Goal: Information Seeking & Learning: Learn about a topic

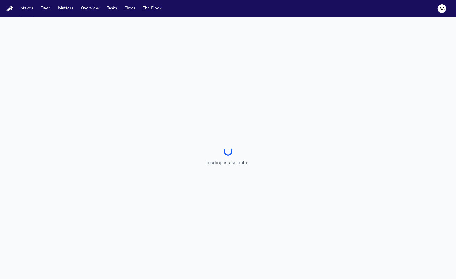
select select "******"
select select "**********"
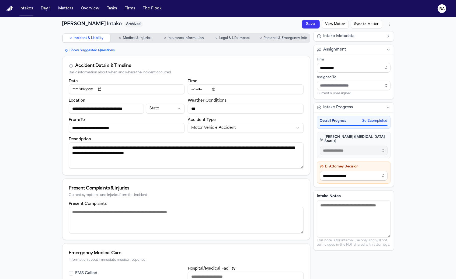
click at [77, 8] on div "Intakes Day 1 Matters Overview Tasks Firms The Flock" at bounding box center [90, 9] width 146 height 10
click at [70, 11] on button "Matters" at bounding box center [65, 9] width 19 height 10
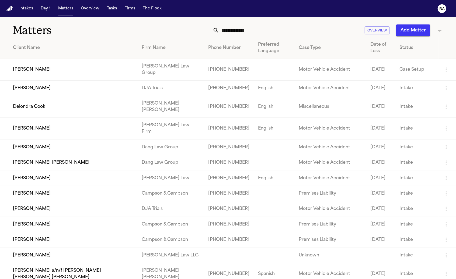
scroll to position [190, 0]
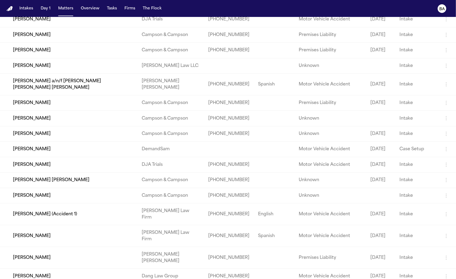
click at [37, 58] on td "Franklyn Johnson" at bounding box center [68, 50] width 137 height 15
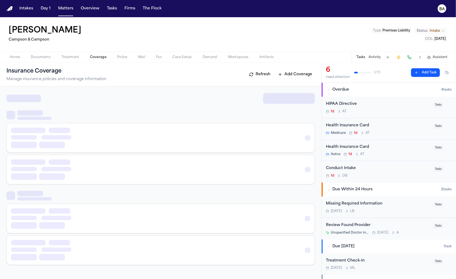
click at [96, 58] on span "Coverage" at bounding box center [98, 57] width 16 height 4
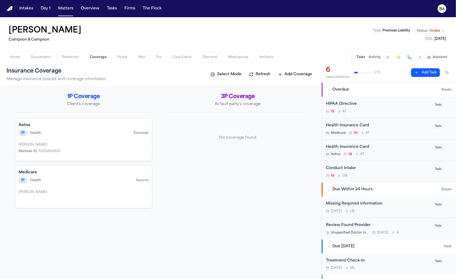
click at [81, 125] on h4 "Aetna" at bounding box center [84, 125] width 130 height 5
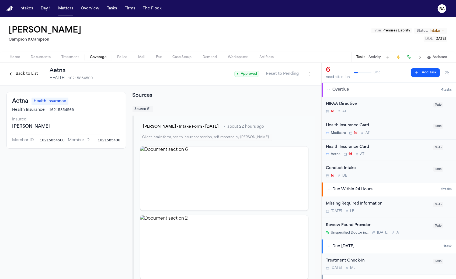
click at [29, 74] on button "Back to List" at bounding box center [23, 74] width 34 height 9
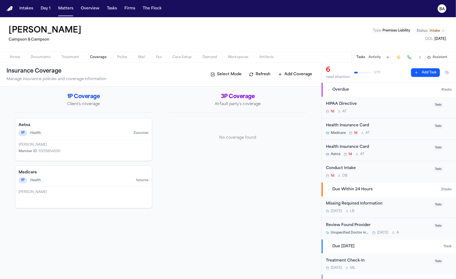
click at [75, 176] on div "Medicare 1P Health 1 source" at bounding box center [83, 176] width 137 height 21
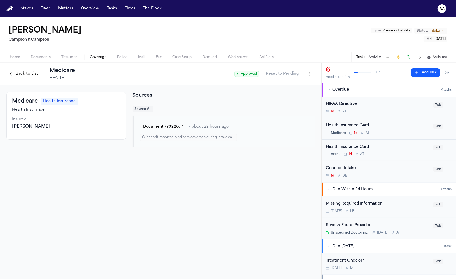
click at [47, 60] on button "Documents" at bounding box center [40, 57] width 31 height 6
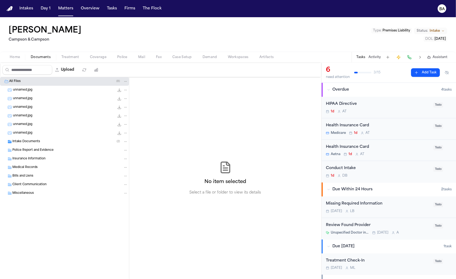
click at [35, 120] on div "unnamed.jpg 19.4 KB • JPG" at bounding box center [64, 124] width 129 height 9
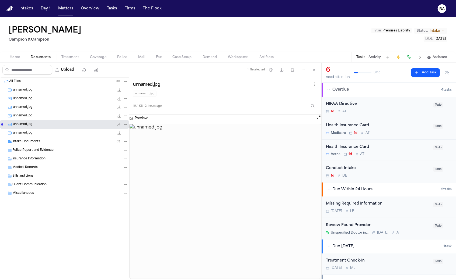
click at [39, 108] on div "unnamed.jpg 31.0 KB • JPG" at bounding box center [70, 107] width 115 height 5
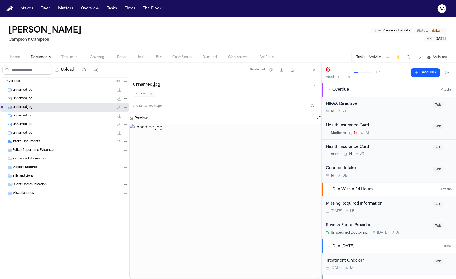
click at [47, 157] on div "Insurance Information" at bounding box center [70, 159] width 116 height 5
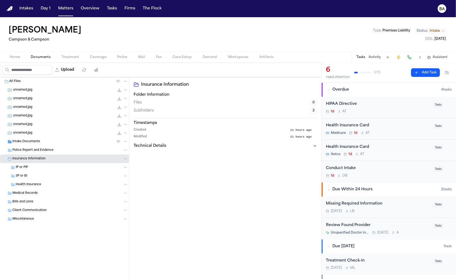
click at [39, 167] on div "1P or PIP" at bounding box center [72, 167] width 112 height 5
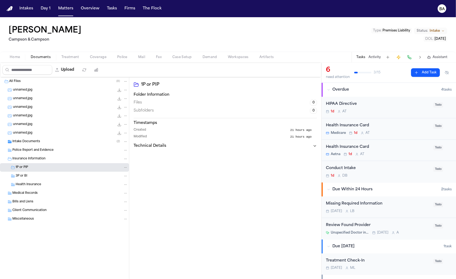
click at [36, 175] on div "3P or BI" at bounding box center [72, 176] width 112 height 5
click at [37, 185] on span "Health Insurance" at bounding box center [29, 185] width 26 height 5
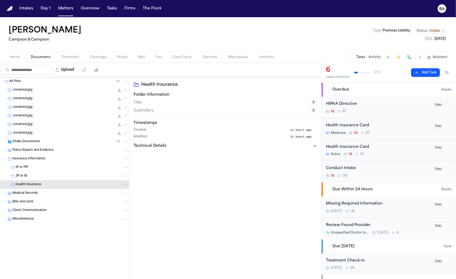
click at [37, 195] on div "Medical Records" at bounding box center [64, 193] width 129 height 9
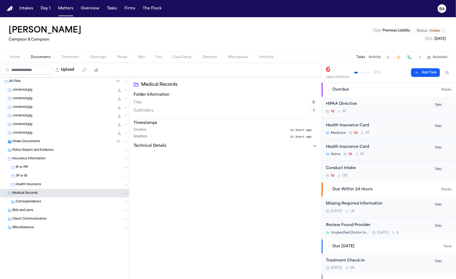
click at [36, 201] on span "Correspondence" at bounding box center [29, 202] width 26 height 5
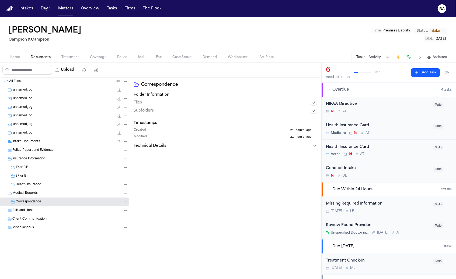
click at [34, 211] on div "Bills and Liens" at bounding box center [70, 210] width 116 height 5
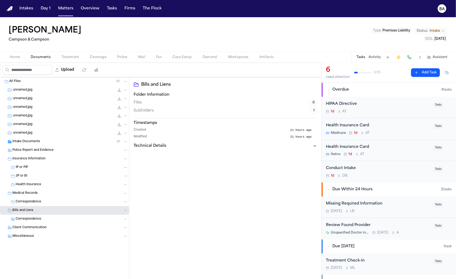
click at [33, 220] on span "Correspondence" at bounding box center [29, 219] width 26 height 5
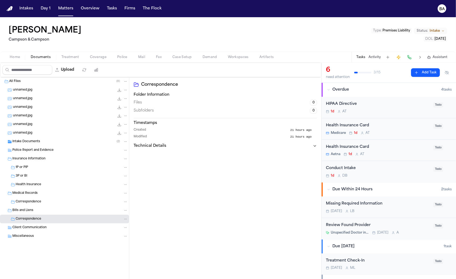
click at [33, 227] on span "Client Communication" at bounding box center [29, 228] width 34 height 5
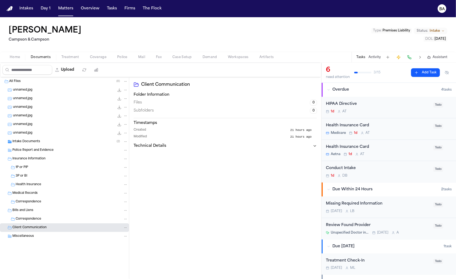
click at [31, 236] on span "Miscellaneous" at bounding box center [23, 237] width 22 height 5
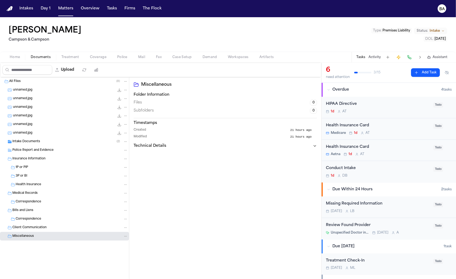
click at [35, 143] on span "Intake Documents" at bounding box center [26, 142] width 28 height 5
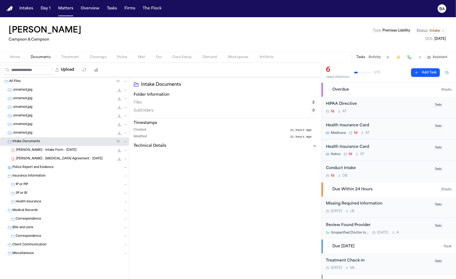
click at [30, 168] on span "Police Report and Evidence" at bounding box center [32, 168] width 41 height 5
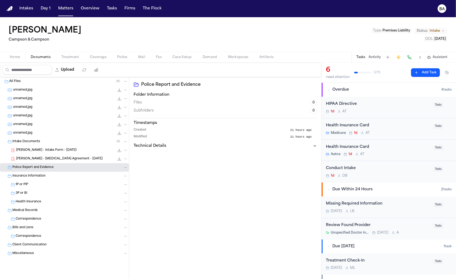
click at [37, 158] on span "F. Johnson - Retainer Agreement - 8.18.25" at bounding box center [59, 159] width 86 height 5
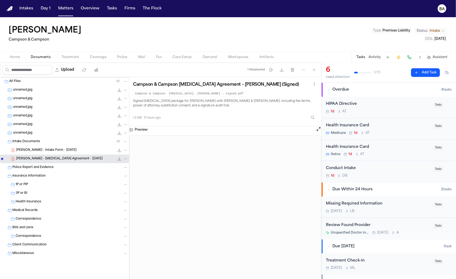
click at [37, 153] on div "F. Johnson - Intake Form - 8.20.25 21.5 KB • PDF" at bounding box center [64, 150] width 129 height 9
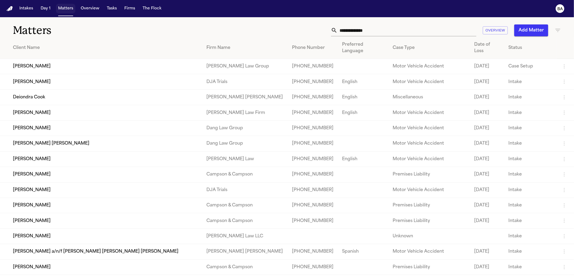
click at [33, 12] on button "Intakes" at bounding box center [26, 9] width 18 height 10
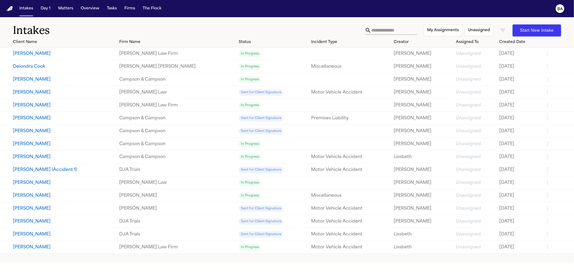
click at [500, 29] on div "My Assignments Unassigned Start New Intake" at bounding box center [463, 31] width 196 height 12
click at [502, 29] on icon "button" at bounding box center [503, 30] width 5 height 3
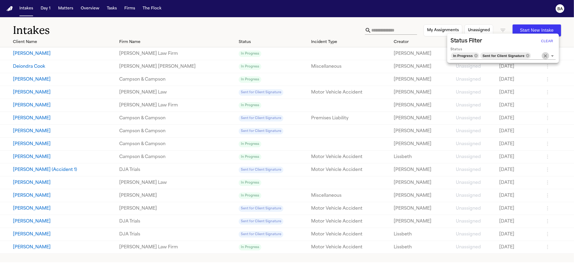
click at [545, 55] on icon "Clear" at bounding box center [545, 55] width 5 height 5
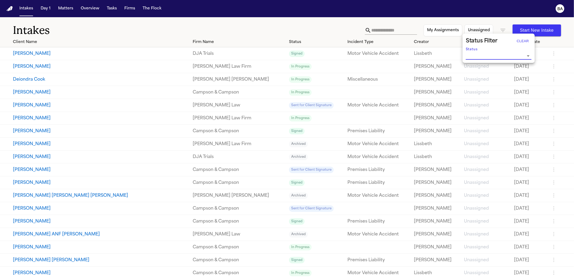
click at [506, 54] on input "Status" at bounding box center [495, 56] width 58 height 8
click at [499, 94] on li "Sent for Client Signature" at bounding box center [499, 96] width 66 height 10
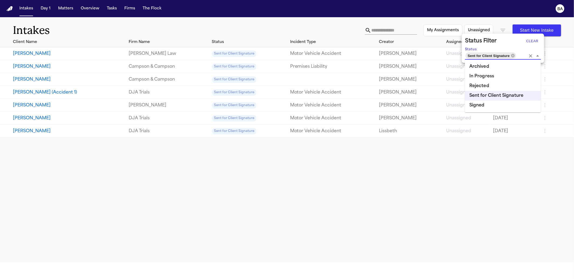
click at [492, 104] on li "Signed" at bounding box center [503, 106] width 76 height 10
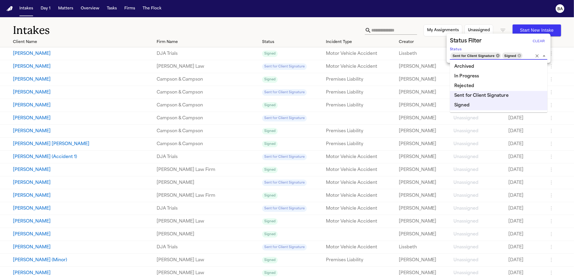
click at [498, 55] on icon at bounding box center [498, 56] width 4 height 4
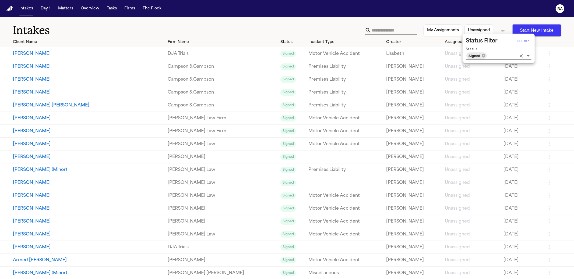
click at [168, 82] on div at bounding box center [287, 139] width 574 height 279
click at [168, 80] on link "Campson & Campson" at bounding box center [222, 79] width 109 height 6
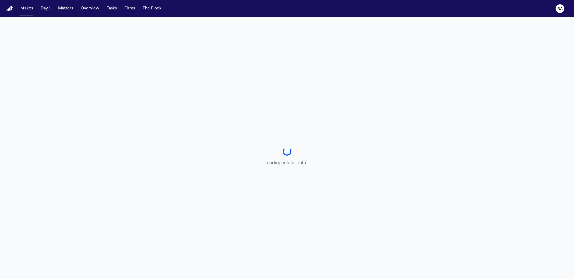
select select "******"
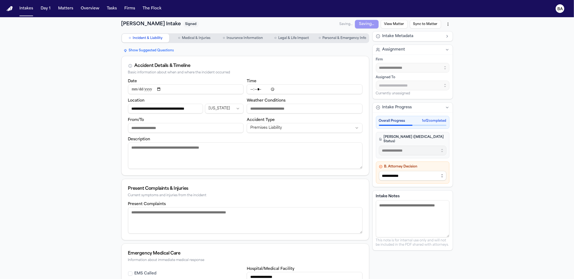
click at [292, 118] on button "View Matter" at bounding box center [287, 131] width 9 height 27
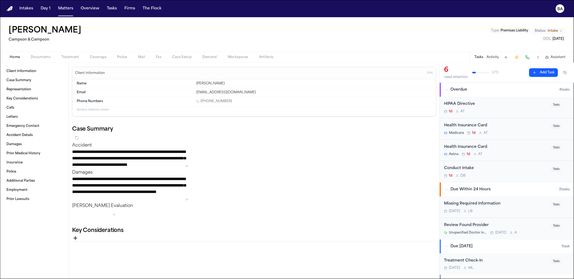
click at [38, 58] on span "Documents" at bounding box center [41, 57] width 20 height 4
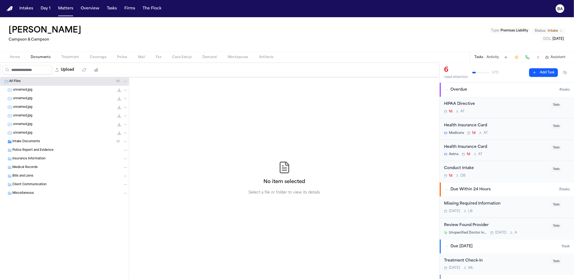
click at [42, 141] on div "Intake Documents ( 2 )" at bounding box center [70, 141] width 116 height 5
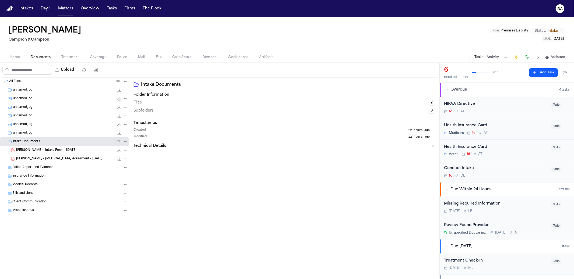
click at [42, 149] on span "F. Johnson - Intake Form - 8.20.25" at bounding box center [46, 150] width 60 height 5
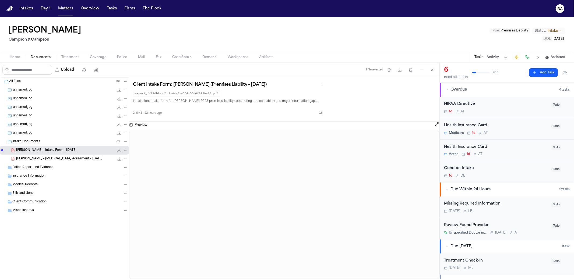
click at [120, 149] on icon "File: F. Johnson - Intake Form - 8.20.25" at bounding box center [119, 150] width 4 height 4
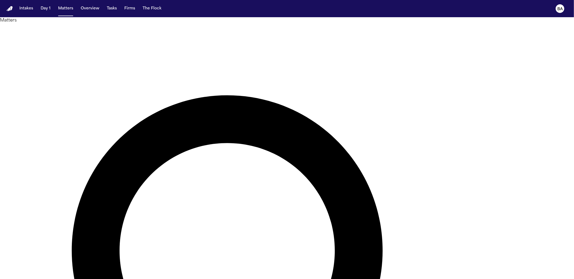
drag, startPoint x: 359, startPoint y: 26, endPoint x: 360, endPoint y: 28, distance: 2.9
type input "******"
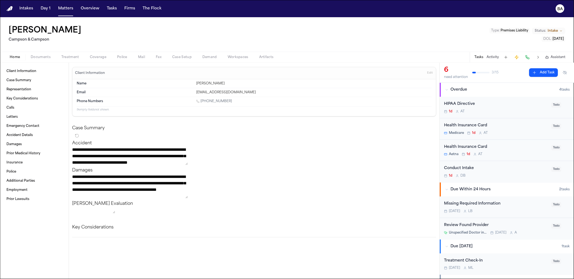
click at [274, 55] on button "Artifacts" at bounding box center [266, 57] width 25 height 6
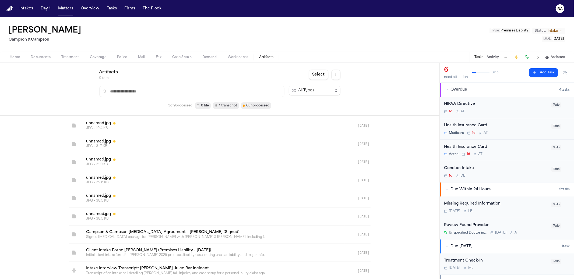
scroll to position [4, 0]
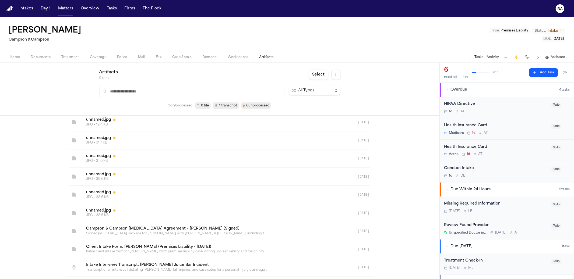
click at [117, 265] on link at bounding box center [213, 268] width 263 height 18
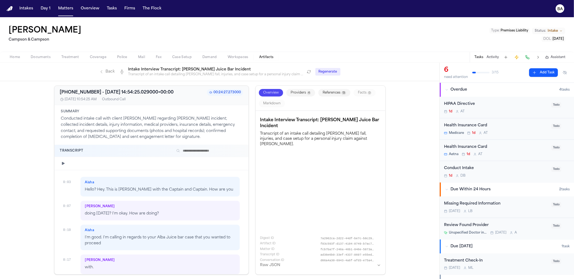
click at [109, 72] on link "Back" at bounding box center [107, 71] width 16 height 5
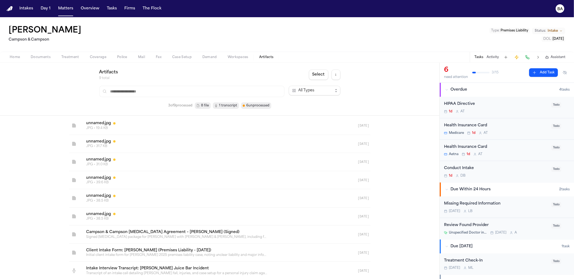
scroll to position [4, 0]
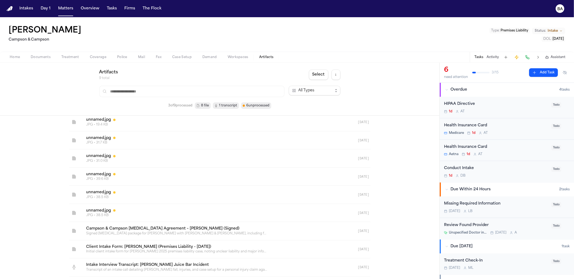
click at [277, 263] on link at bounding box center [213, 268] width 263 height 18
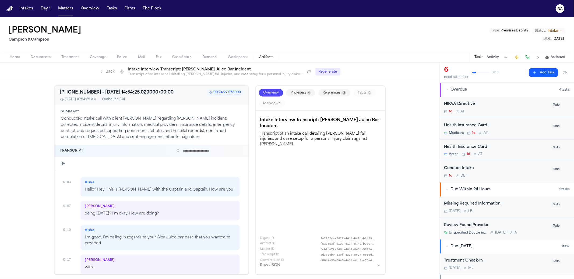
click at [283, 267] on button "Raw JSON" at bounding box center [320, 265] width 121 height 5
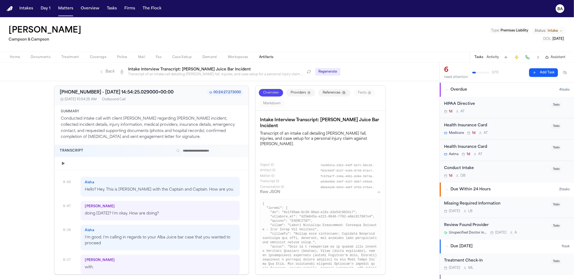
click at [297, 92] on button "Providers 4" at bounding box center [300, 93] width 29 height 8
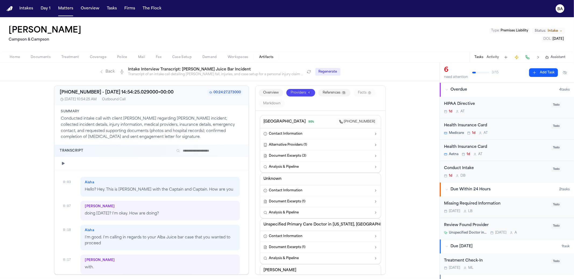
click at [324, 93] on button "References 13" at bounding box center [335, 93] width 32 height 8
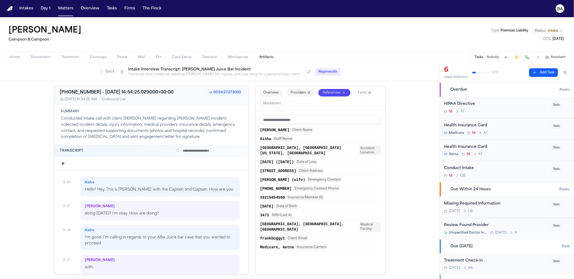
click at [105, 73] on link "Back" at bounding box center [107, 71] width 16 height 5
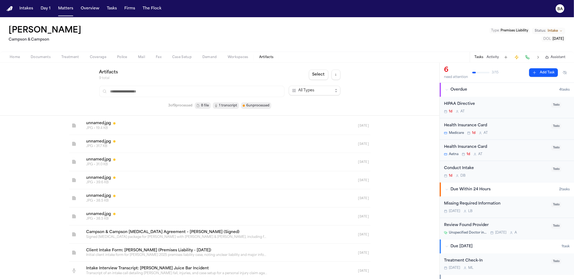
scroll to position [4, 0]
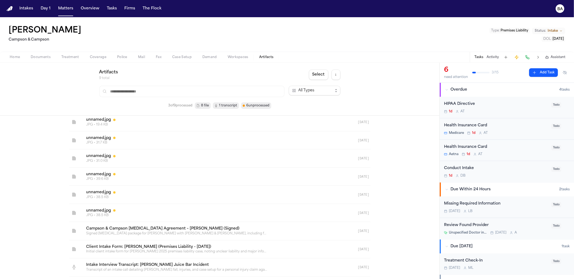
click at [232, 104] on span "1 transcript" at bounding box center [228, 105] width 18 height 5
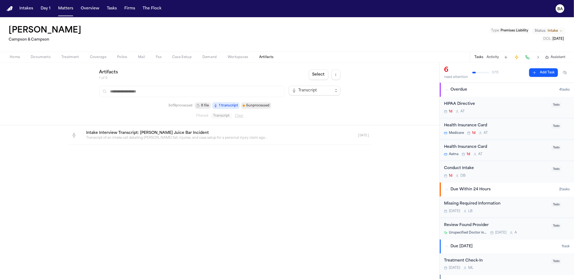
click at [136, 135] on link at bounding box center [213, 136] width 263 height 18
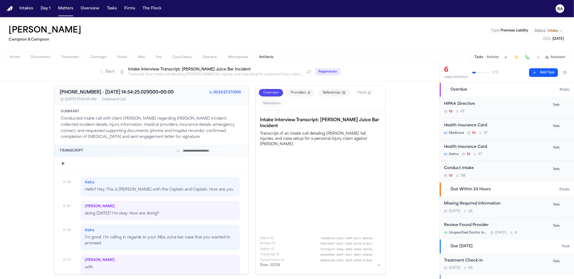
click at [38, 59] on span "Documents" at bounding box center [41, 57] width 20 height 4
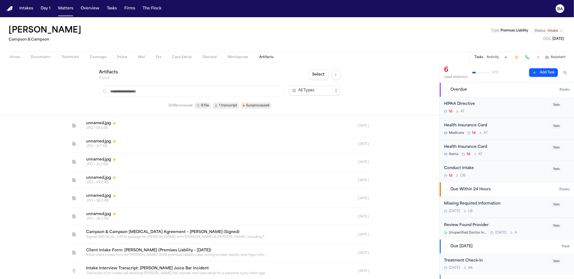
click at [261, 56] on span "Artifacts" at bounding box center [266, 57] width 15 height 4
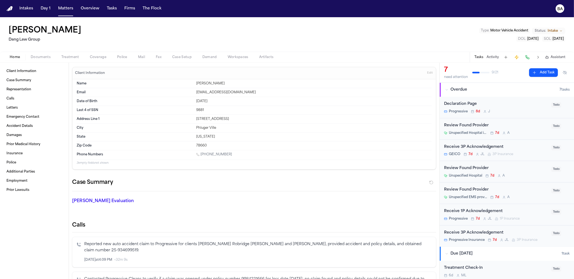
click at [157, 37] on div "Frances Trowbridge Lee Dang Law Group Type : Motor Vehicle Accident Status: Int…" at bounding box center [287, 34] width 574 height 34
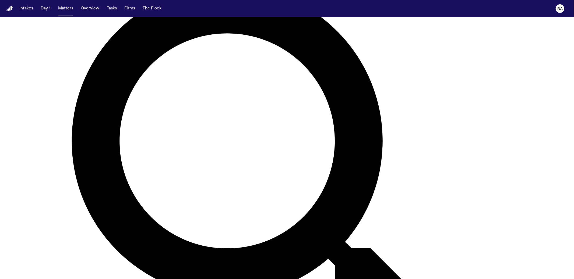
scroll to position [117, 0]
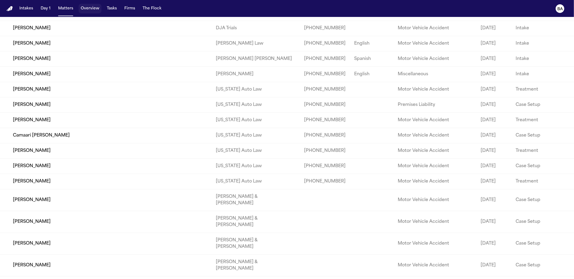
click at [90, 10] on button "Overview" at bounding box center [90, 9] width 23 height 10
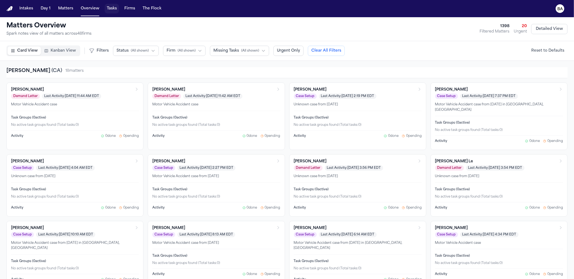
click at [114, 11] on button "Tasks" at bounding box center [112, 9] width 14 height 10
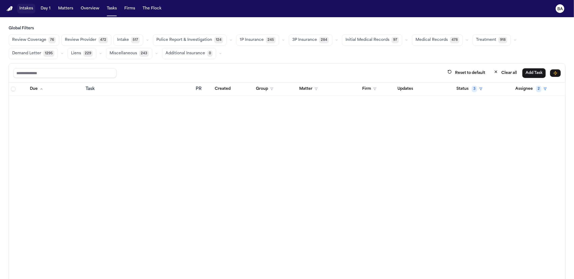
click at [19, 11] on button "Intakes" at bounding box center [26, 9] width 18 height 10
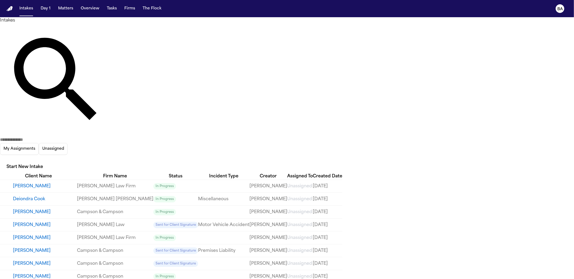
click at [6, 161] on icon "button" at bounding box center [3, 162] width 5 height 3
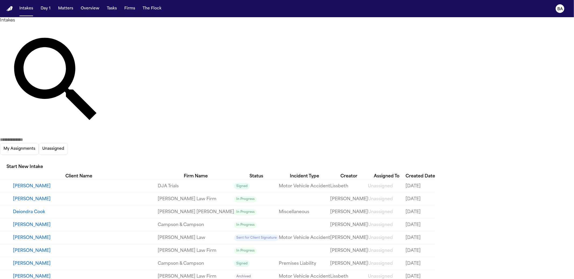
click at [493, 92] on li "Signed" at bounding box center [499, 89] width 66 height 6
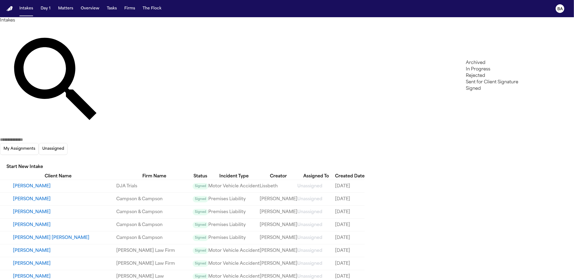
click at [229, 279] on div at bounding box center [287, 279] width 574 height 0
click at [40, 235] on button "David Joseph King" at bounding box center [64, 238] width 103 height 6
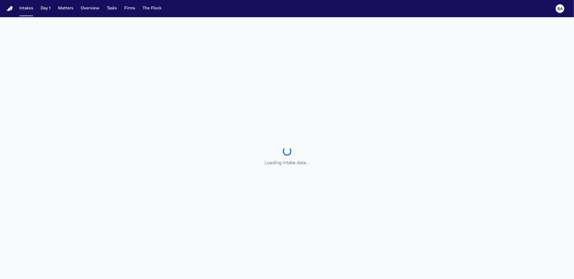
select select "******"
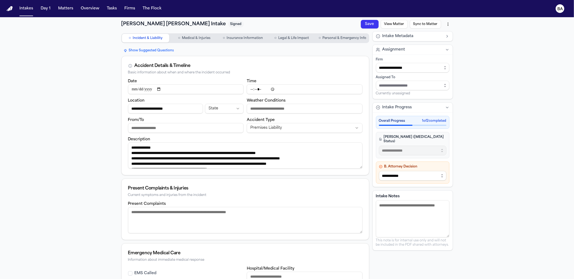
click at [389, 40] on button "View Matter" at bounding box center [392, 47] width 28 height 14
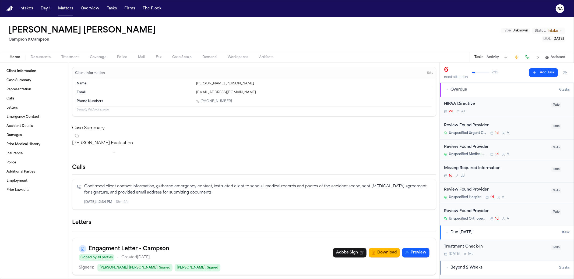
click at [43, 55] on span "Documents" at bounding box center [41, 57] width 20 height 4
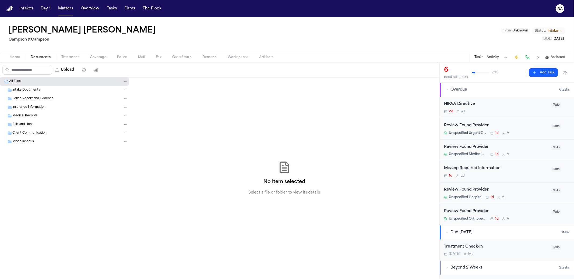
click at [43, 88] on div "Intake Documents" at bounding box center [70, 90] width 116 height 5
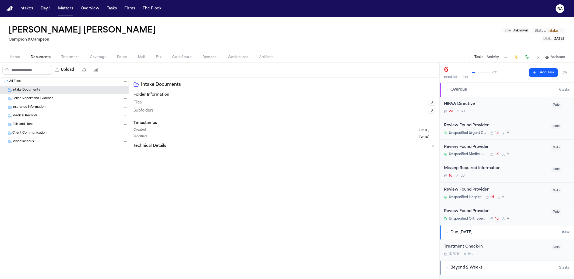
click at [40, 99] on span "Police Report and Evidence" at bounding box center [32, 99] width 41 height 5
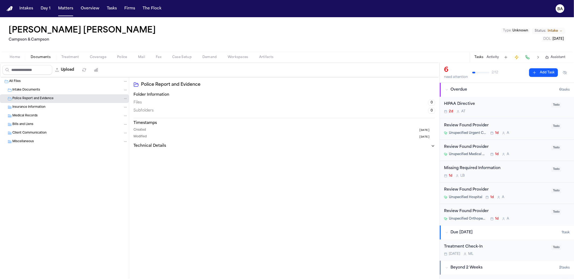
click at [37, 108] on span "Insurance Information" at bounding box center [28, 107] width 33 height 5
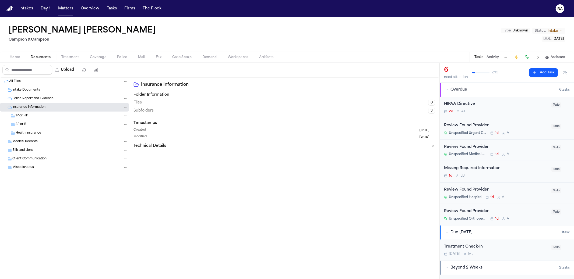
click at [34, 123] on div "3P or BI" at bounding box center [72, 124] width 112 height 5
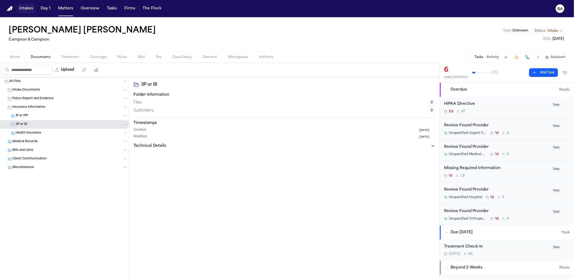
click at [33, 10] on button "Intakes" at bounding box center [26, 9] width 18 height 10
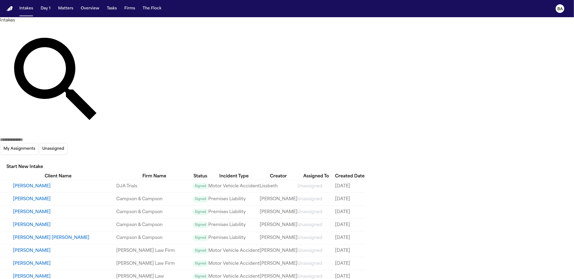
click at [0, 159] on icon "button" at bounding box center [0, 159] width 0 height 0
drag, startPoint x: 311, startPoint y: 32, endPoint x: 318, endPoint y: 122, distance: 89.9
click at [311, 279] on div at bounding box center [287, 279] width 574 height 0
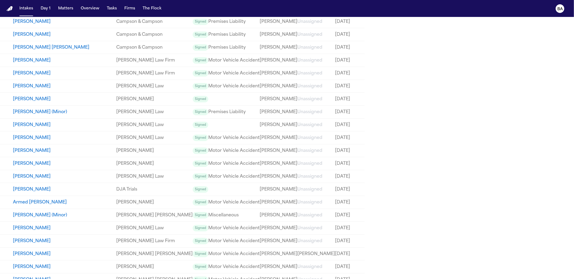
scroll to position [348, 0]
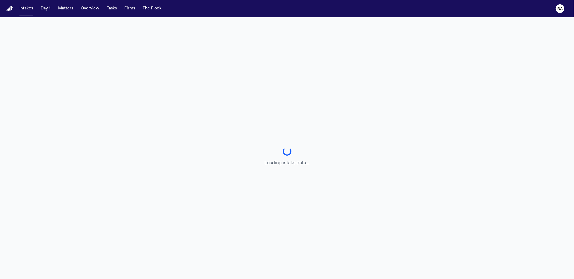
select select "**********"
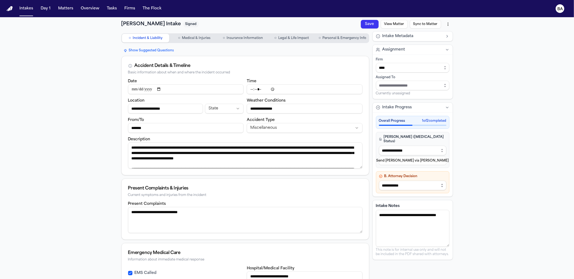
click at [228, 91] on button "View Matter" at bounding box center [215, 104] width 25 height 26
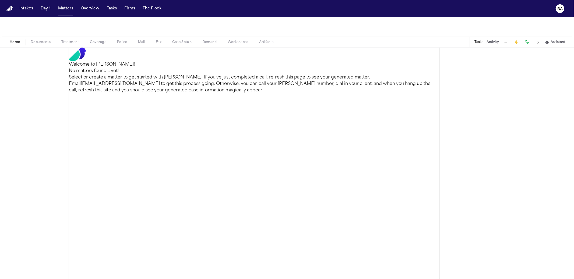
click at [42, 44] on span "Documents" at bounding box center [41, 42] width 20 height 4
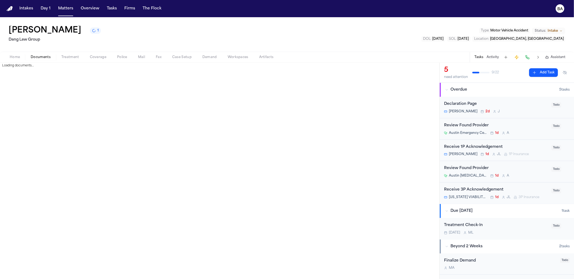
click at [43, 59] on span "Documents" at bounding box center [41, 57] width 20 height 4
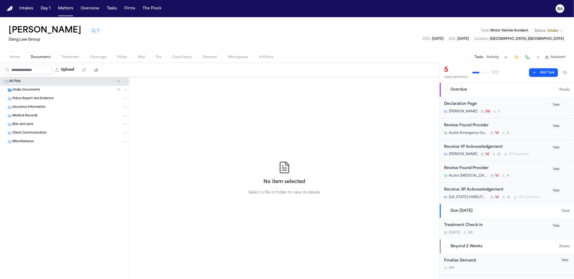
click at [39, 99] on span "Police Report and Evidence" at bounding box center [32, 99] width 41 height 5
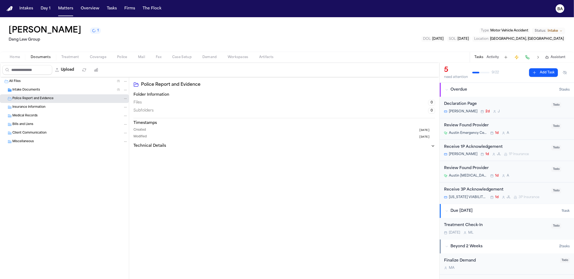
click at [40, 90] on div "Intake Documents ( 1 )" at bounding box center [70, 90] width 116 height 5
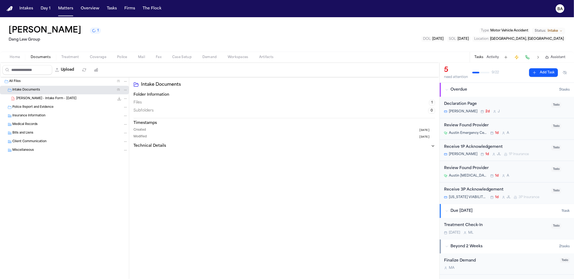
click at [39, 112] on div "Insurance Information" at bounding box center [64, 116] width 129 height 9
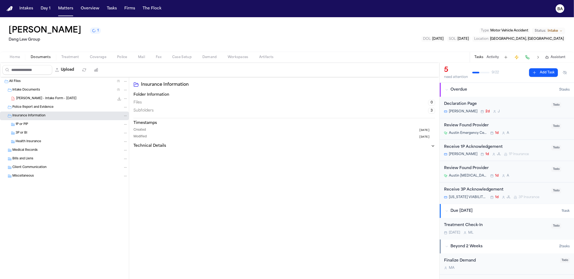
click at [32, 137] on div "3P or BI" at bounding box center [64, 133] width 129 height 9
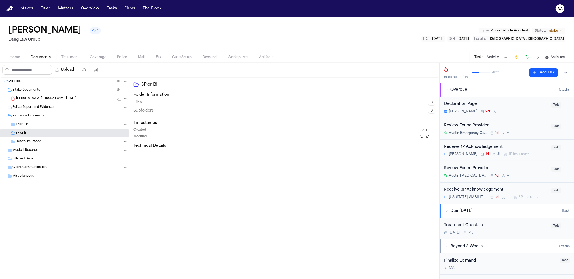
click at [36, 124] on div "1P or PIP" at bounding box center [72, 124] width 112 height 5
click at [35, 156] on div "Bills and Liens" at bounding box center [64, 159] width 129 height 9
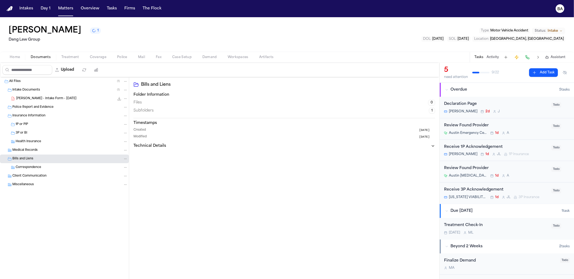
click at [34, 150] on span "Medical Records" at bounding box center [24, 150] width 25 height 5
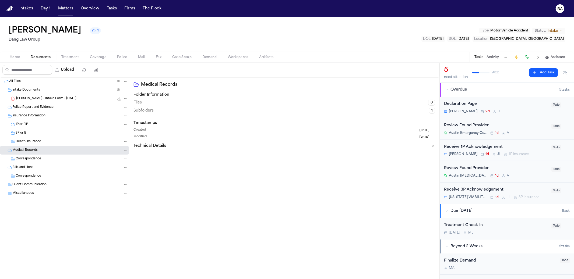
click at [36, 156] on div "Correspondence" at bounding box center [64, 159] width 129 height 9
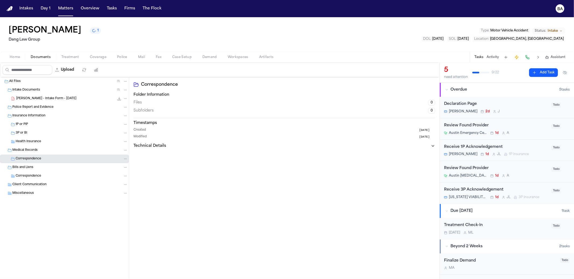
click at [41, 185] on span "Client Communication" at bounding box center [29, 185] width 34 height 5
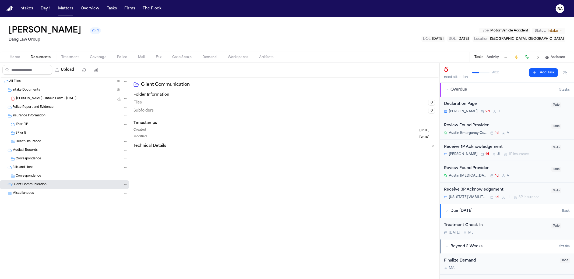
click at [39, 189] on div "Miscellaneous" at bounding box center [64, 193] width 129 height 9
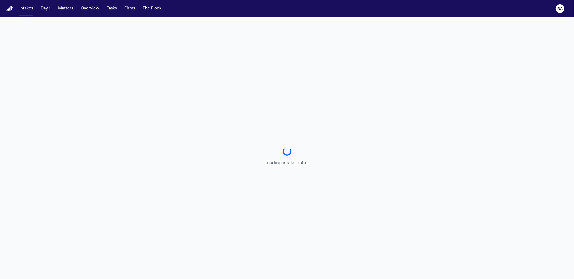
select select "******"
select select "**********"
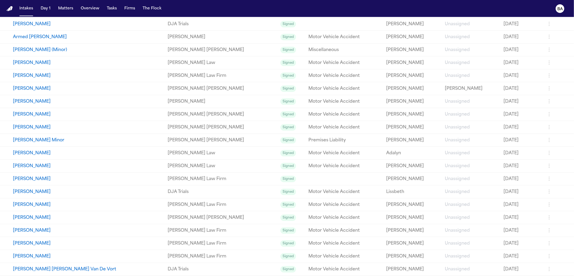
scroll to position [375, 0]
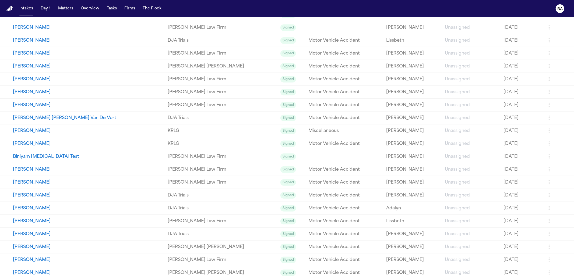
click at [43, 183] on button "Francoise Butrico" at bounding box center [88, 183] width 151 height 6
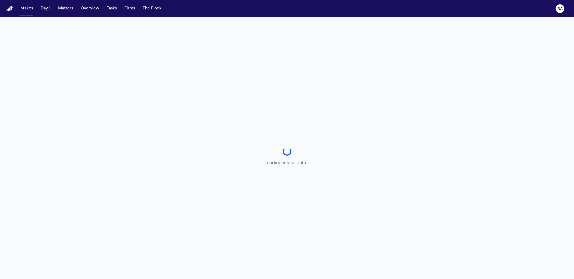
select select "**********"
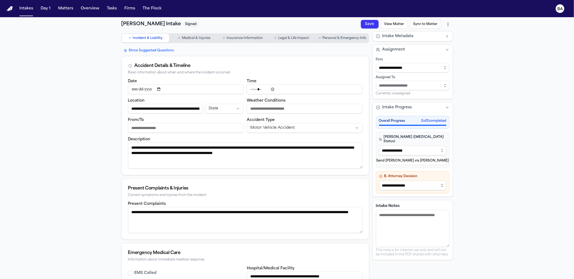
click at [392, 25] on button "View Matter" at bounding box center [394, 24] width 27 height 9
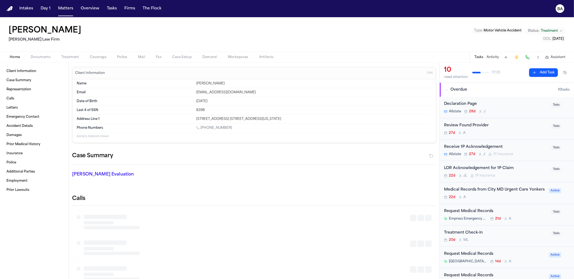
click at [51, 58] on button "Documents" at bounding box center [40, 57] width 31 height 6
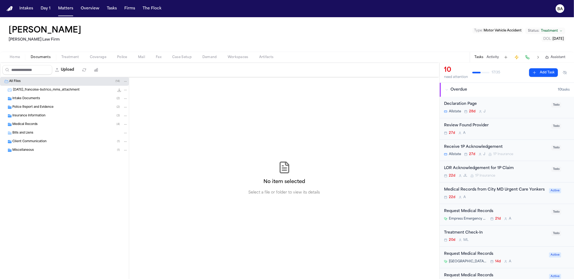
click at [42, 90] on span "2025-08-07_francoise-butrico_mms_attachment" at bounding box center [46, 90] width 67 height 5
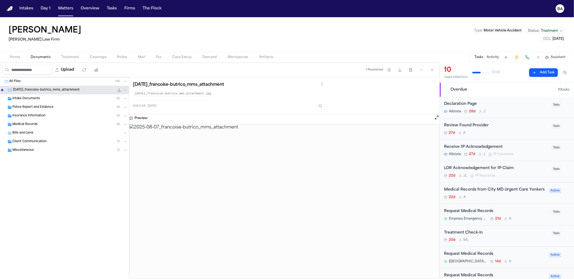
click at [40, 97] on div "Intake Documents ( 2 )" at bounding box center [70, 98] width 116 height 5
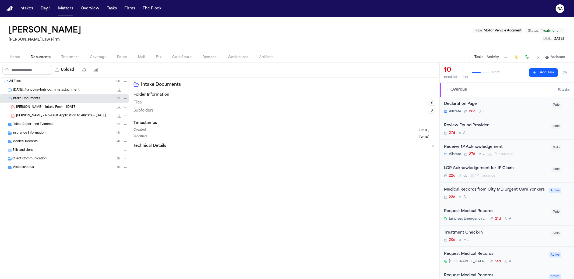
click at [38, 107] on span "F. Butrico - Intake Form - 7.9.25" at bounding box center [46, 107] width 60 height 5
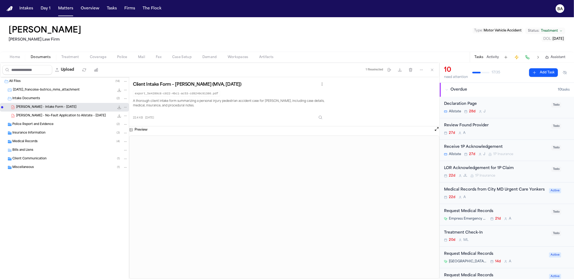
click at [27, 116] on span "F. Butrico - No-Fault Application to Allstate - 6.1.25" at bounding box center [61, 116] width 90 height 5
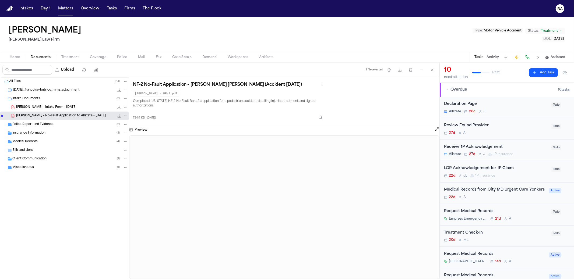
click at [28, 124] on span "Police Report and Evidence" at bounding box center [32, 125] width 41 height 5
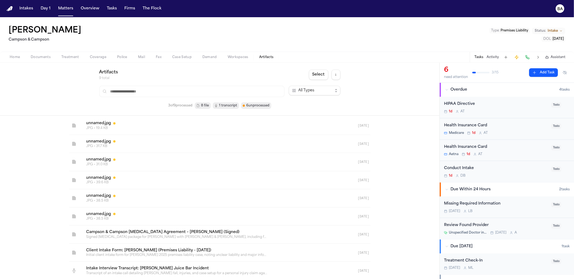
scroll to position [4, 0]
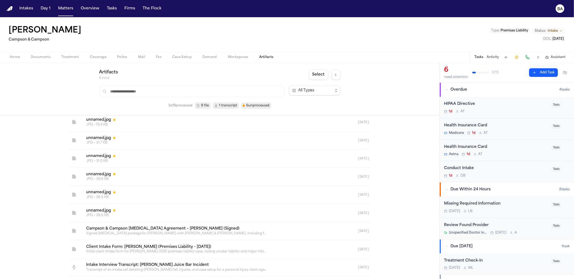
click at [48, 59] on span "Documents" at bounding box center [41, 57] width 20 height 4
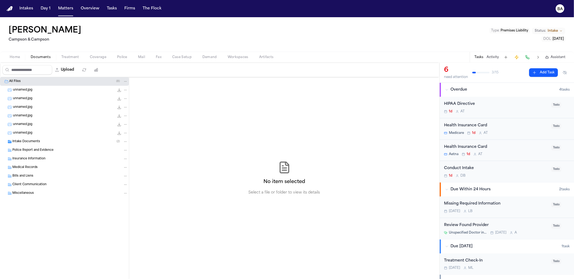
click at [48, 91] on div "unnamed.jpg 38.5 KB • JPG" at bounding box center [70, 90] width 115 height 5
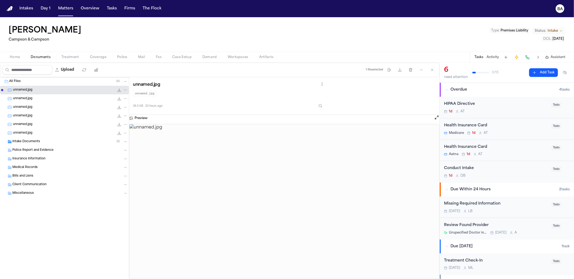
click at [48, 107] on div "unnamed.jpg 31.0 KB • JPG" at bounding box center [70, 107] width 115 height 5
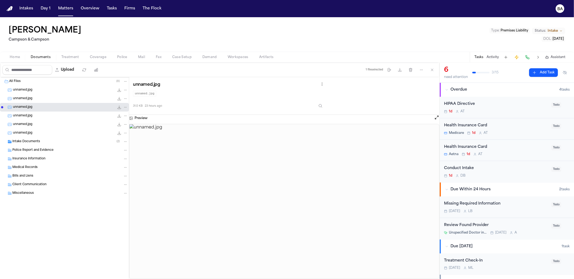
click at [49, 125] on div "unnamed.jpg 19.4 KB • JPG" at bounding box center [70, 124] width 115 height 5
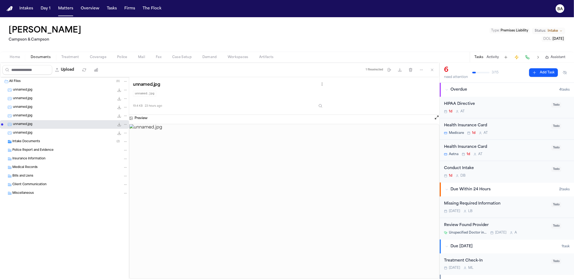
click at [49, 155] on div "Insurance Information" at bounding box center [64, 159] width 129 height 9
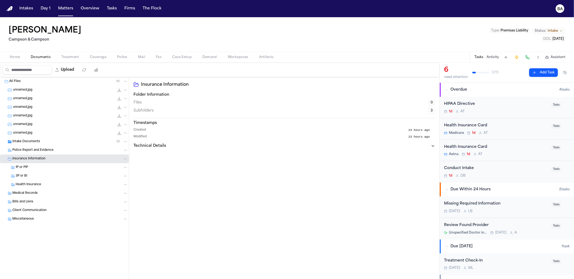
click at [49, 150] on span "Police Report and Evidence" at bounding box center [32, 150] width 41 height 5
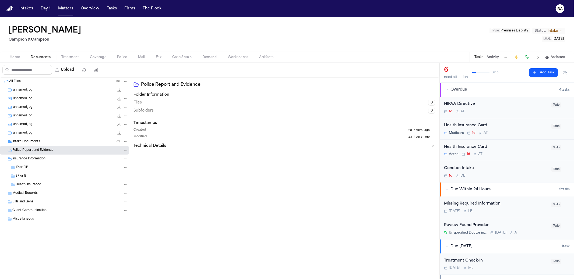
click at [49, 142] on div "Intake Documents ( 2 )" at bounding box center [70, 141] width 116 height 5
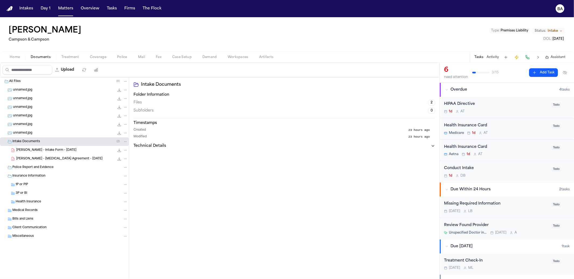
click at [46, 149] on span "F. Johnson - Intake Form - 8.20.25" at bounding box center [46, 150] width 60 height 5
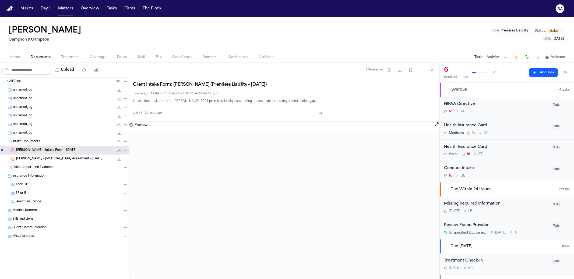
click at [46, 159] on span "F. Johnson - Retainer Agreement - 8.18.25" at bounding box center [59, 159] width 86 height 5
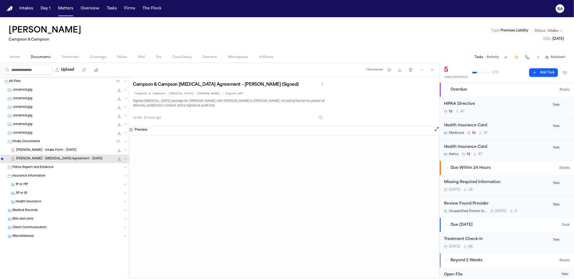
click at [48, 169] on span "Police Report and Evidence" at bounding box center [32, 168] width 41 height 5
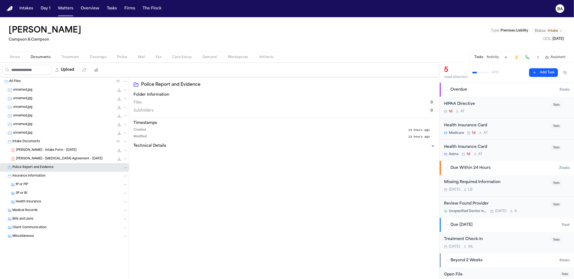
click at [46, 136] on div "unnamed.jpg 38.5 KB • JPG" at bounding box center [64, 133] width 129 height 9
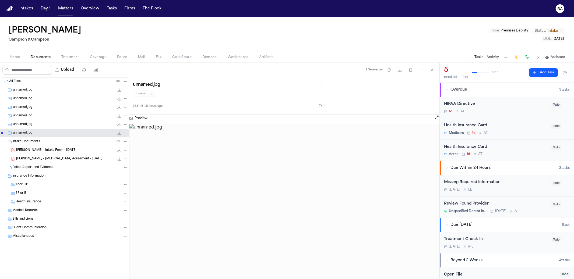
click at [47, 125] on div "unnamed.jpg 19.4 KB • JPG" at bounding box center [70, 124] width 115 height 5
click at [50, 112] on div "unnamed.jpg 31.7 KB • JPG" at bounding box center [64, 116] width 129 height 9
click at [50, 102] on div "unnamed.jpg 39.6 KB • JPG" at bounding box center [64, 99] width 129 height 9
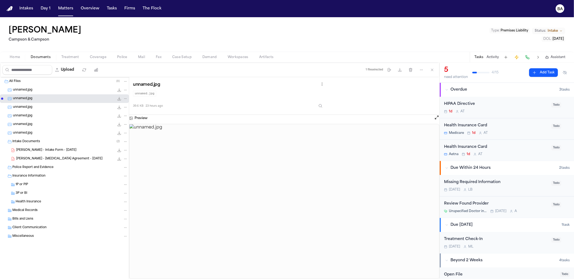
click at [50, 95] on div "unnamed.jpg 39.6 KB • JPG" at bounding box center [64, 99] width 129 height 9
click at [53, 90] on div "unnamed.jpg 38.5 KB • JPG" at bounding box center [70, 90] width 115 height 5
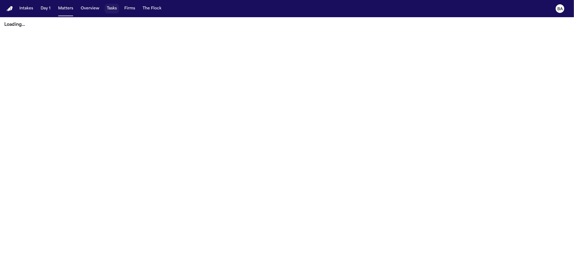
click at [114, 9] on button "Tasks" at bounding box center [112, 9] width 14 height 10
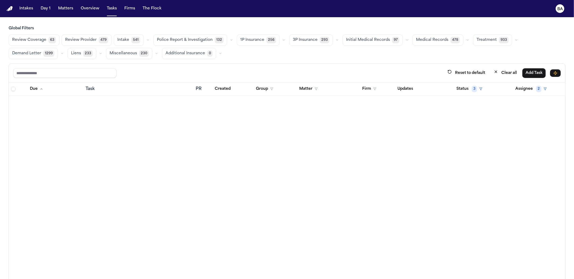
click at [326, 39] on div "3P Insurance 293" at bounding box center [314, 39] width 51 height 11
click at [336, 39] on icon "button" at bounding box center [337, 40] width 3 height 3
click at [281, 41] on button "button" at bounding box center [284, 40] width 6 height 6
click at [264, 56] on button "Open Claim 15" at bounding box center [263, 53] width 53 height 11
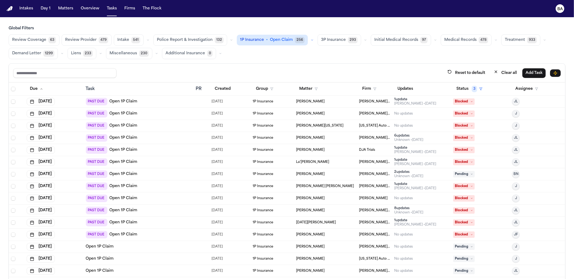
click at [151, 102] on div "PAST DUE Open 1P Claim" at bounding box center [139, 102] width 106 height 8
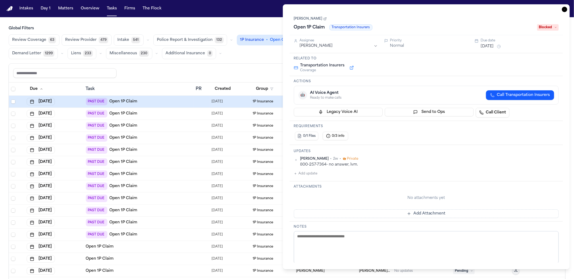
click at [316, 19] on link "[PERSON_NAME]" at bounding box center [310, 19] width 33 height 4
click at [187, 113] on div "PAST DUE Open 1P Claim" at bounding box center [139, 114] width 106 height 8
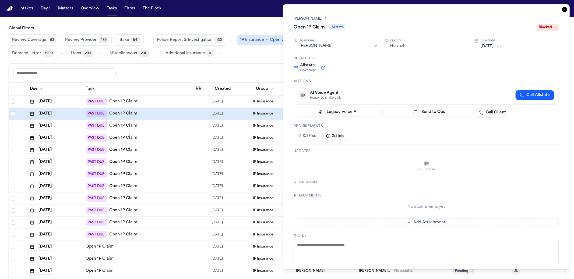
click at [308, 20] on link "[PERSON_NAME]" at bounding box center [310, 19] width 33 height 4
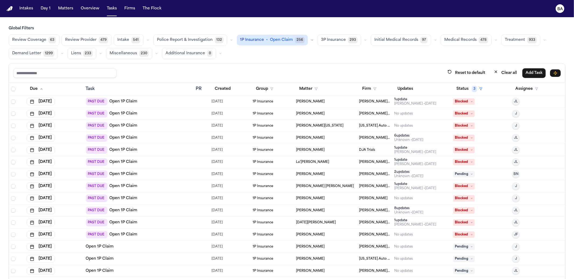
click at [168, 128] on div "PAST DUE Open 1P Claim" at bounding box center [139, 126] width 106 height 8
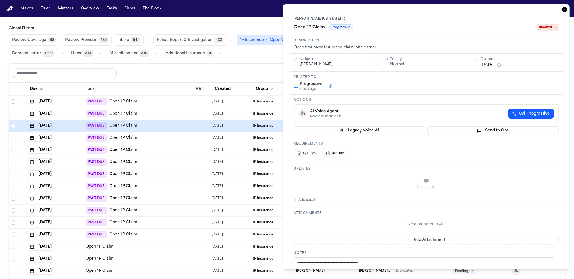
click at [309, 18] on link "Shimon Washington" at bounding box center [320, 19] width 52 height 4
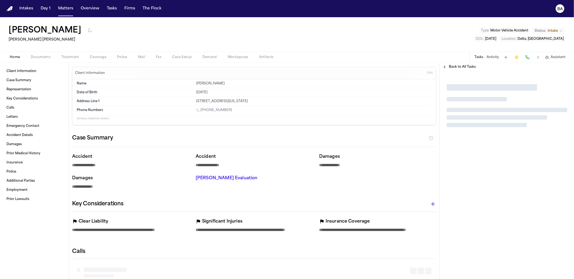
type textarea "*"
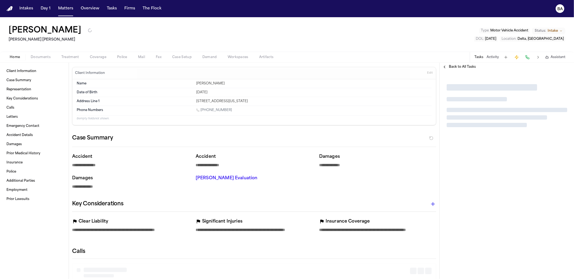
type textarea "*"
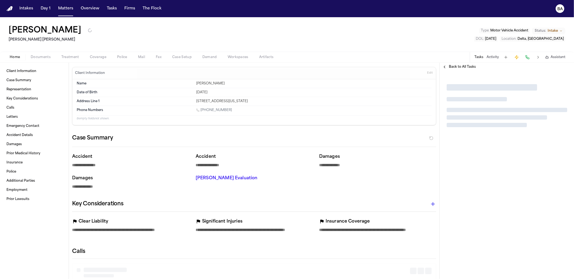
type textarea "*"
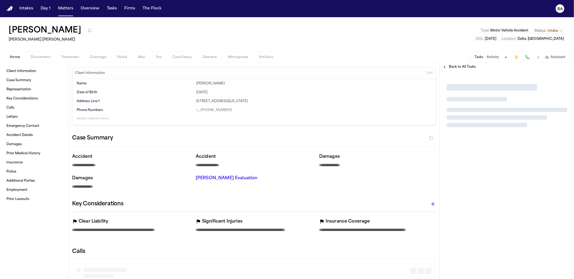
type textarea "*"
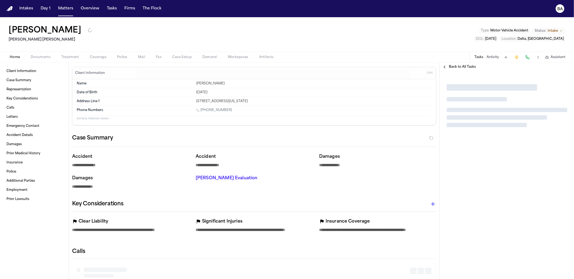
type textarea "*"
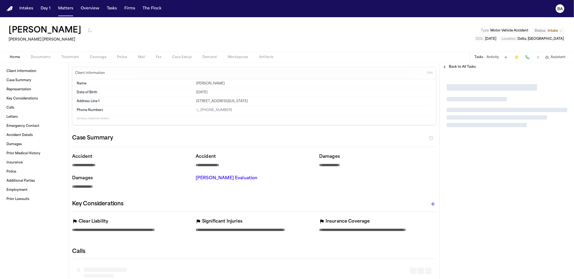
type textarea "*"
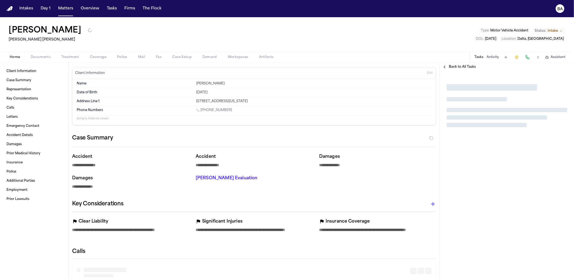
type textarea "*"
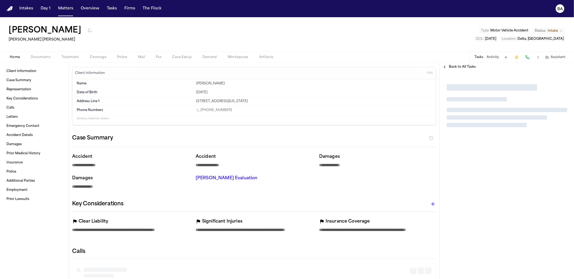
type textarea "*"
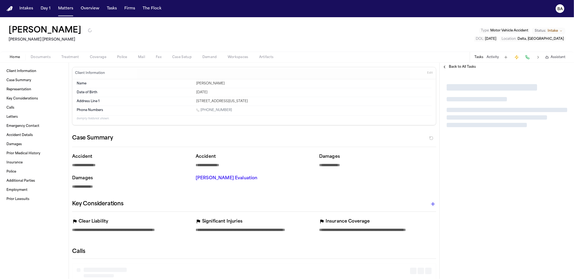
type textarea "*"
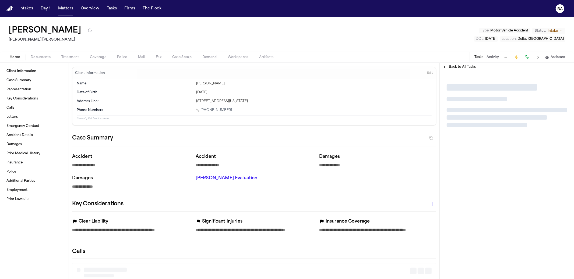
type textarea "*"
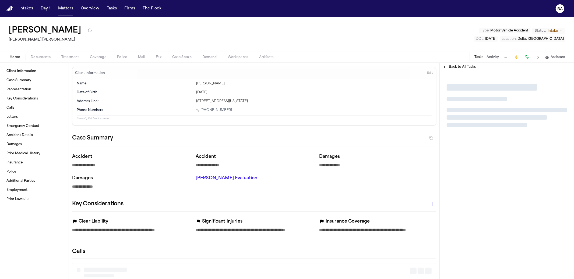
type textarea "*"
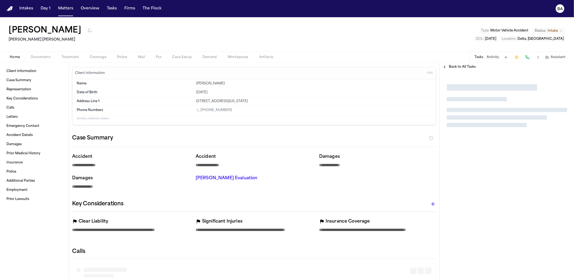
type textarea "*"
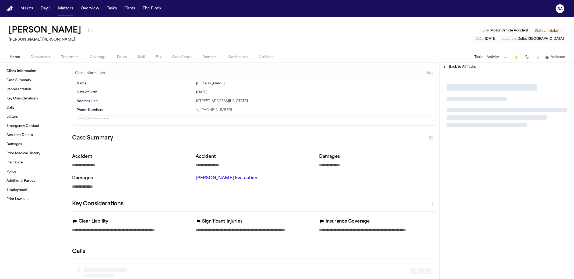
type textarea "*"
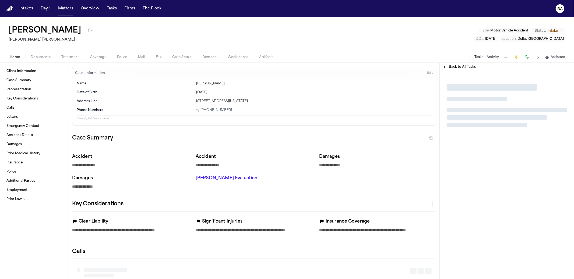
type textarea "*"
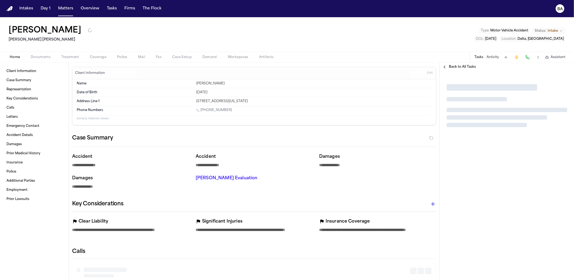
type textarea "*"
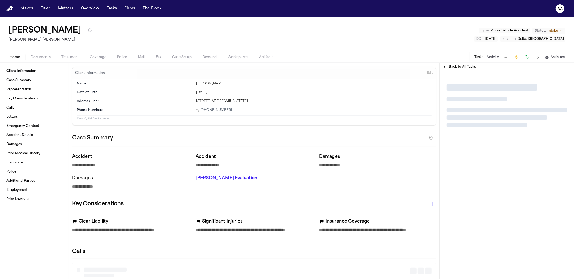
type textarea "*"
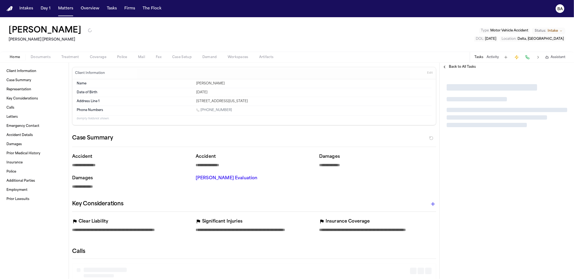
type textarea "*"
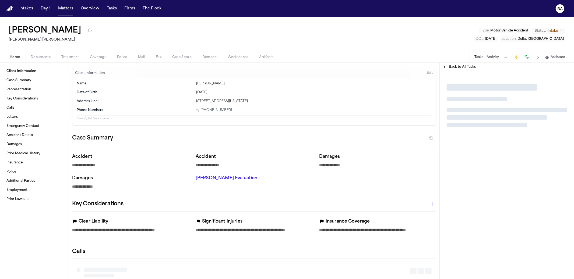
type textarea "*"
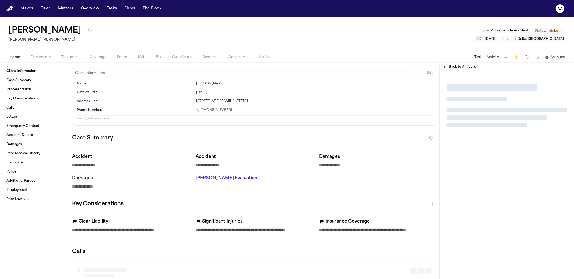
type textarea "*"
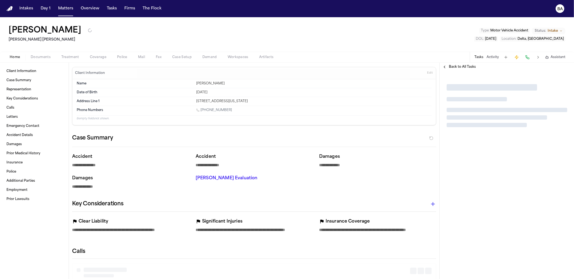
type textarea "*"
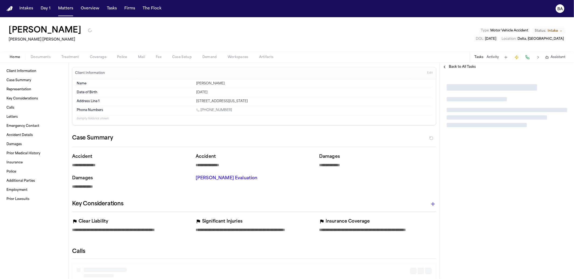
type textarea "*"
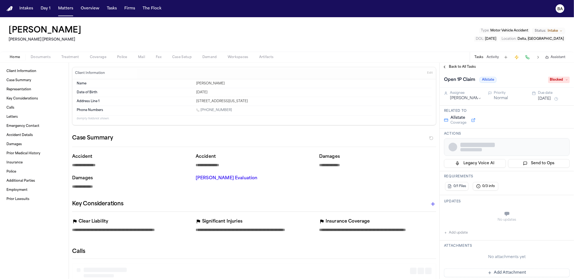
type textarea "*"
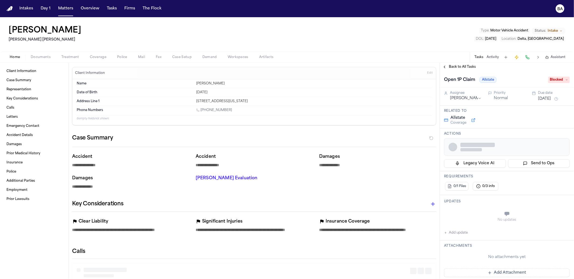
type textarea "*"
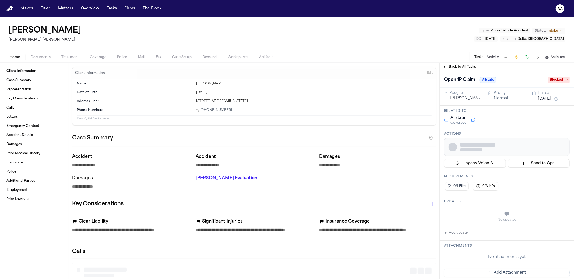
type textarea "*"
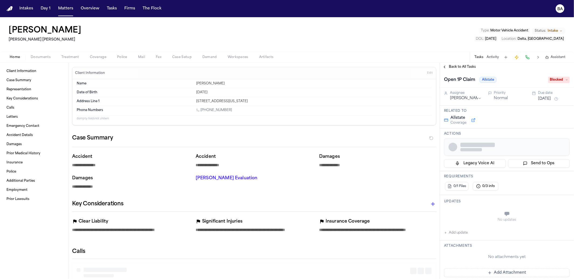
type textarea "*"
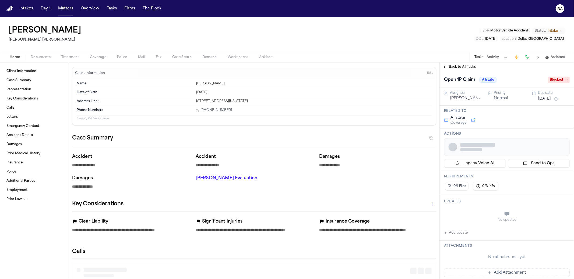
type textarea "*"
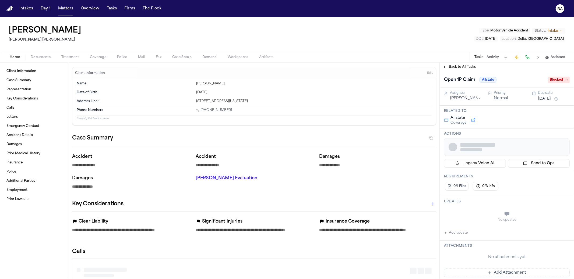
type textarea "*"
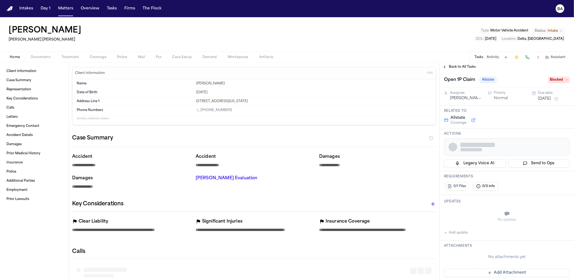
type textarea "*"
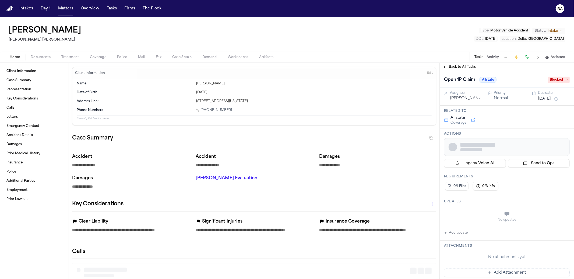
type textarea "*"
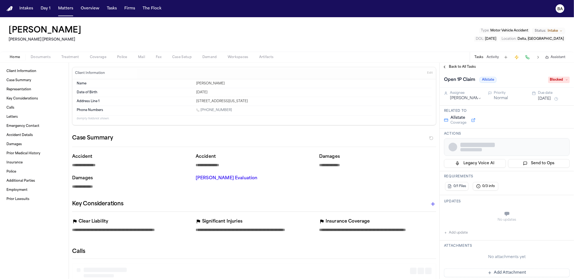
type textarea "*"
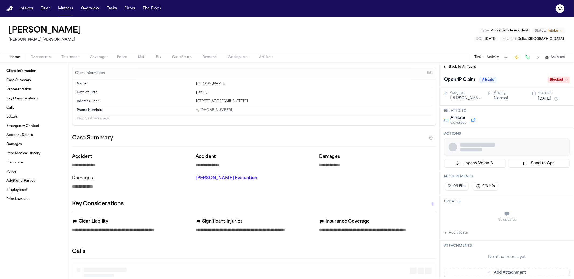
type textarea "*"
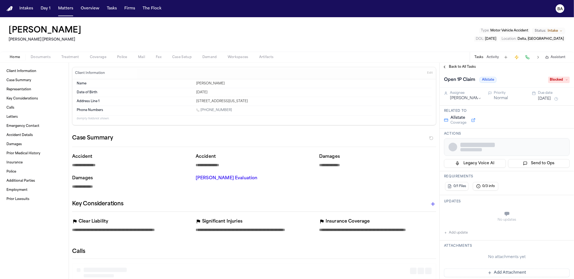
type textarea "*"
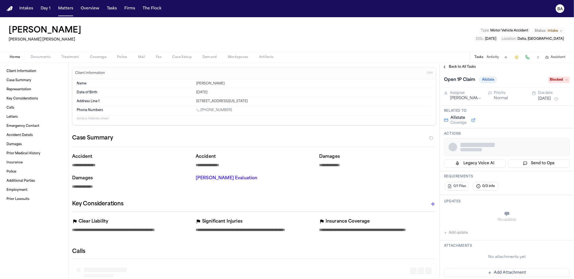
type textarea "*"
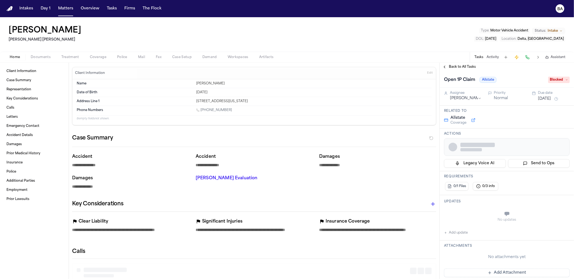
type textarea "*"
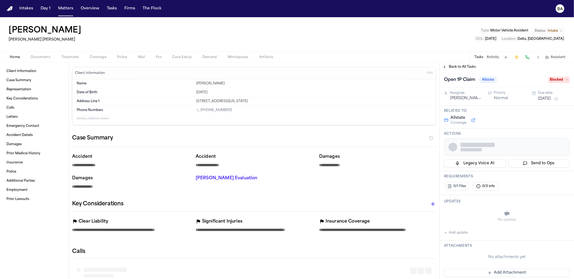
type textarea "*"
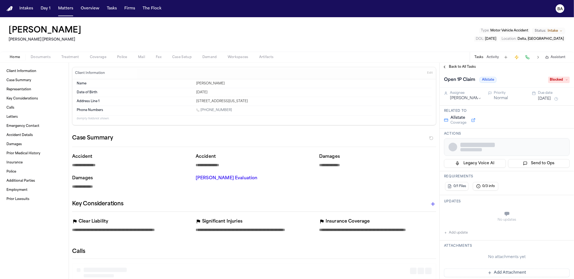
type textarea "*"
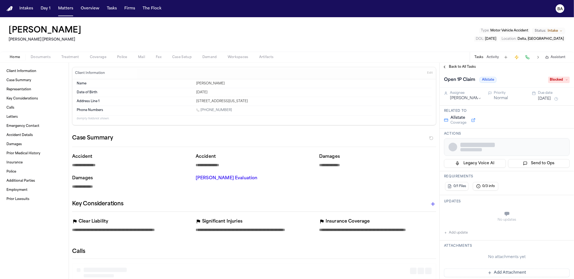
type textarea "*"
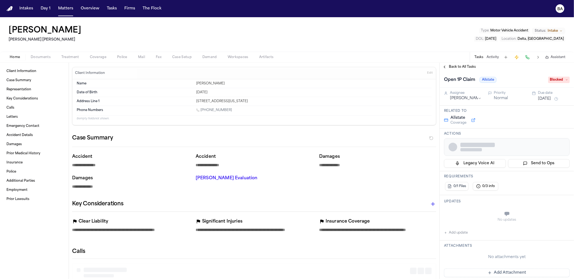
type textarea "*"
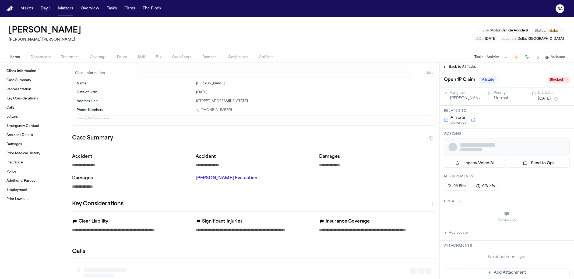
type textarea "*"
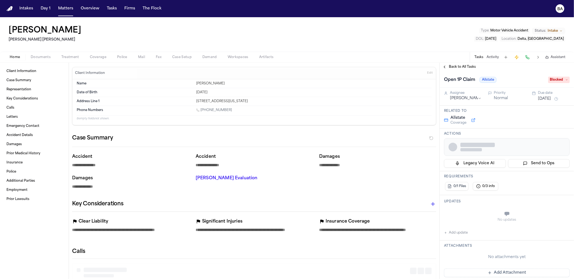
type textarea "*"
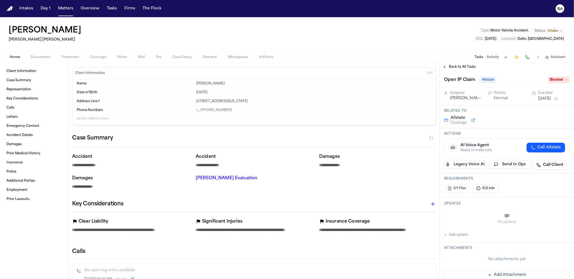
click at [48, 60] on span "button" at bounding box center [40, 60] width 26 height 1
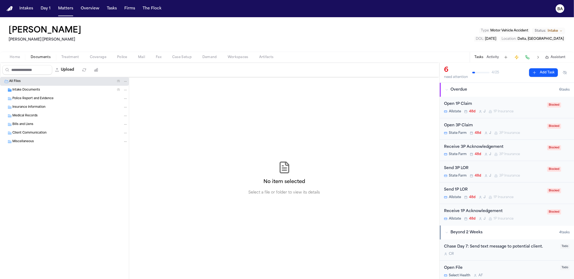
click at [36, 89] on span "Intake Documents" at bounding box center [26, 90] width 28 height 5
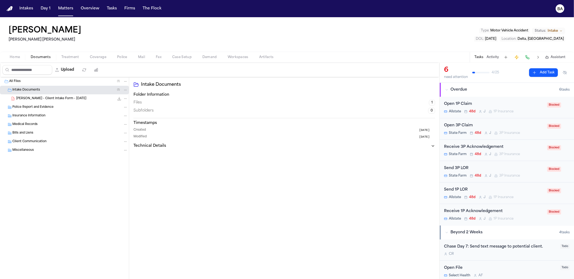
click at [35, 106] on span "Police Report and Evidence" at bounding box center [32, 107] width 41 height 5
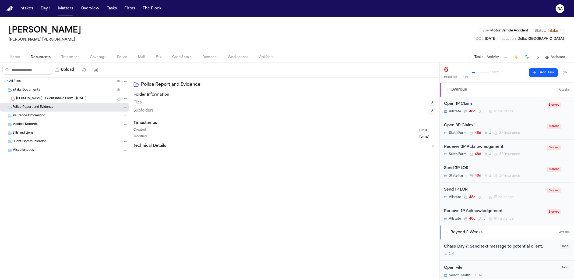
click at [37, 115] on span "Insurance Information" at bounding box center [28, 116] width 33 height 5
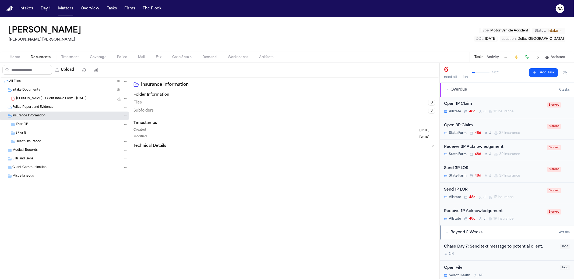
click at [36, 128] on div "1P or PIP" at bounding box center [64, 124] width 129 height 9
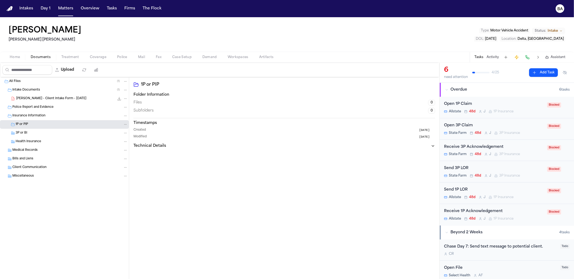
click at [25, 99] on span "L. Hurtado - Client Intake Form - 7.2.25" at bounding box center [51, 99] width 70 height 5
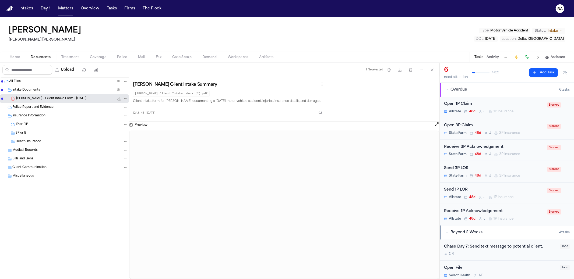
click at [34, 116] on span "Insurance Information" at bounding box center [28, 116] width 33 height 5
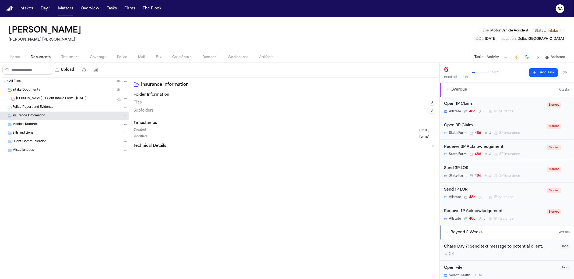
click at [34, 114] on span "Insurance Information" at bounding box center [28, 116] width 33 height 5
click at [34, 105] on span "Police Report and Evidence" at bounding box center [32, 107] width 41 height 5
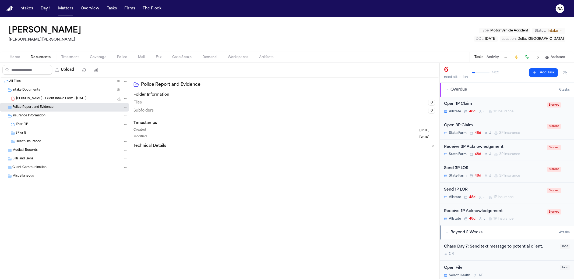
click at [37, 125] on div "1P or PIP" at bounding box center [72, 124] width 112 height 5
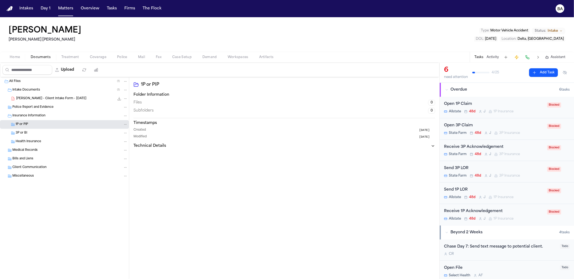
click at [39, 133] on div "3P or BI" at bounding box center [72, 133] width 112 height 5
click at [40, 140] on span "Health Insurance" at bounding box center [29, 142] width 26 height 5
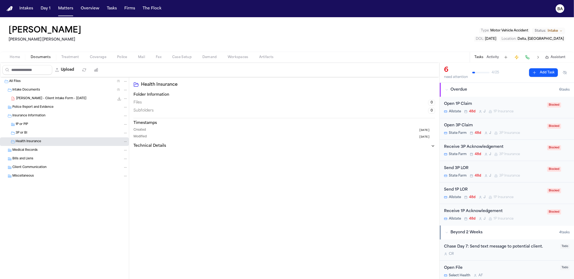
click at [31, 102] on div "L. Hurtado - Client Intake Form - 7.2.25 124.8 KB • PDF" at bounding box center [64, 99] width 129 height 9
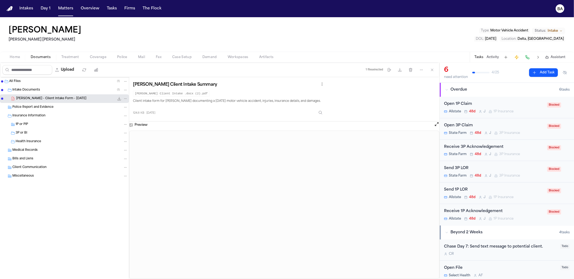
drag, startPoint x: 71, startPoint y: 32, endPoint x: 8, endPoint y: 33, distance: 63.5
click at [8, 33] on div "Luzmaria Hurtado Steele Adams Hosman Type : Motor Vehicle Accident Status: Inta…" at bounding box center [287, 34] width 574 height 34
copy h1 "Luzmaria Hurtado"
click at [217, 30] on div "Luzmaria Hurtado Steele Adams Hosman Type : Motor Vehicle Accident Status: Inta…" at bounding box center [287, 34] width 574 height 34
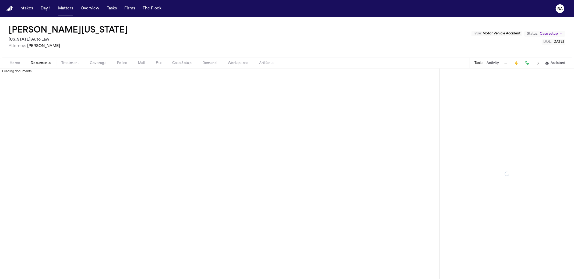
click at [44, 63] on span "Documents" at bounding box center [41, 63] width 20 height 4
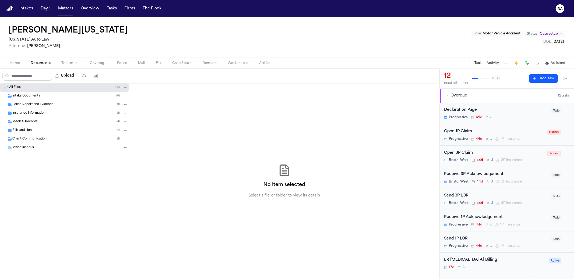
click at [34, 94] on span "Intake Documents" at bounding box center [26, 96] width 28 height 5
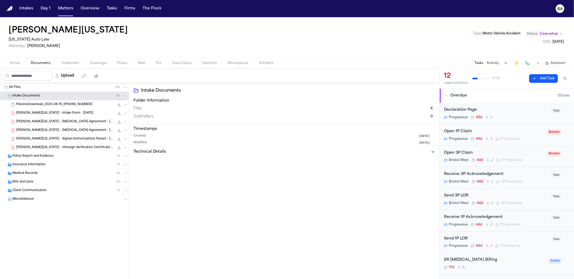
click at [37, 132] on span "[PERSON_NAME][US_STATE] - [MEDICAL_DATA] Agreement - [DATE]" at bounding box center [65, 130] width 98 height 5
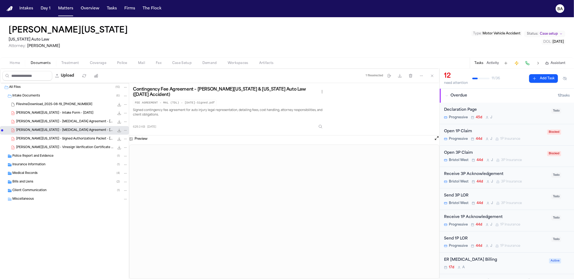
click at [43, 121] on span "[PERSON_NAME][US_STATE] - [MEDICAL_DATA] Agreement - [DATE]" at bounding box center [65, 122] width 98 height 5
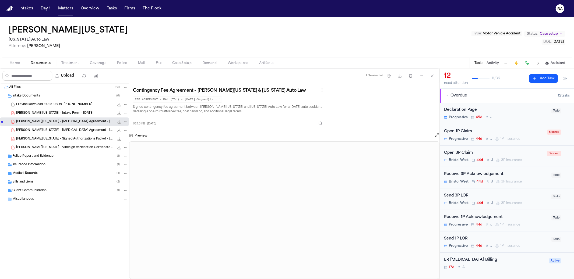
click at [44, 146] on span "[PERSON_NAME][US_STATE] - Vinesign Verification Certificate - [DATE]" at bounding box center [65, 148] width 98 height 5
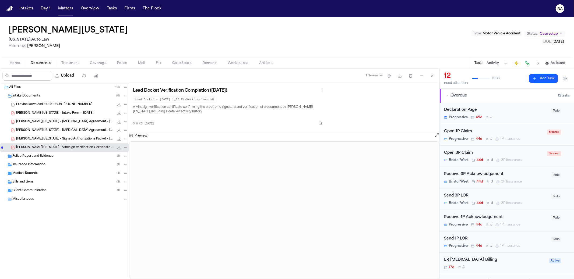
click at [43, 156] on span "Police Report and Evidence" at bounding box center [32, 156] width 41 height 5
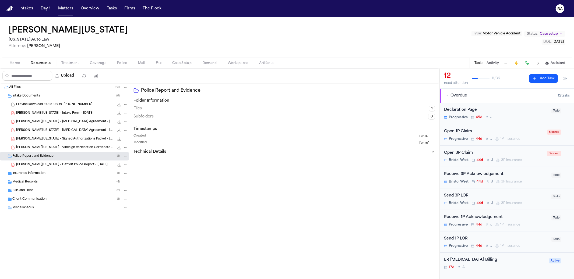
click at [37, 164] on span "[PERSON_NAME][US_STATE] - Detroit Police Report - [DATE]" at bounding box center [62, 165] width 92 height 5
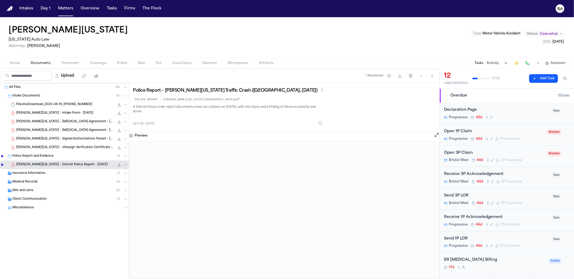
click at [38, 172] on span "Insurance Information" at bounding box center [28, 174] width 33 height 5
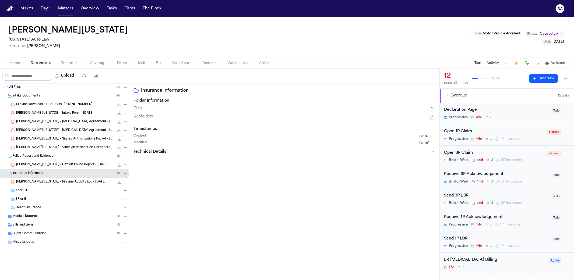
click at [38, 182] on span "[PERSON_NAME][US_STATE] - Filevine Activity Log - [DATE]" at bounding box center [60, 182] width 89 height 5
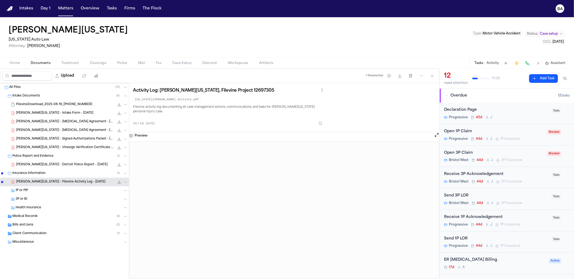
click at [46, 217] on div "Medical Records ( 4 )" at bounding box center [70, 216] width 116 height 5
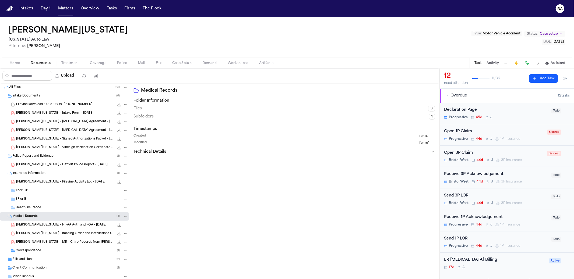
click at [48, 226] on span "[PERSON_NAME][US_STATE] - HIPAA Auth and POA - [DATE]" at bounding box center [61, 225] width 90 height 5
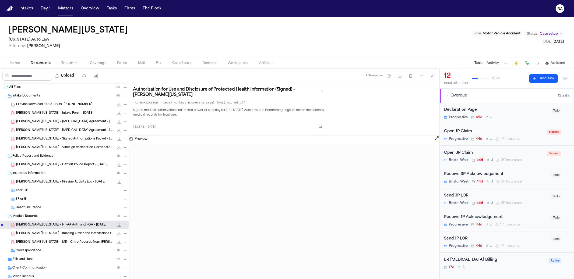
click at [53, 234] on span "[PERSON_NAME][US_STATE] - Imaging Order and Instructions from Parkwood Open Ima…" at bounding box center [65, 234] width 98 height 5
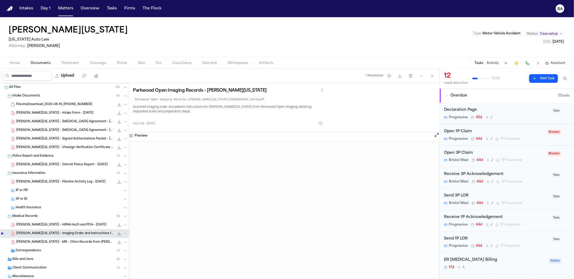
click at [53, 243] on span "[PERSON_NAME][US_STATE] - MR - Chiro Records from [PERSON_NAME] [MEDICAL_DATA] …" at bounding box center [65, 242] width 98 height 5
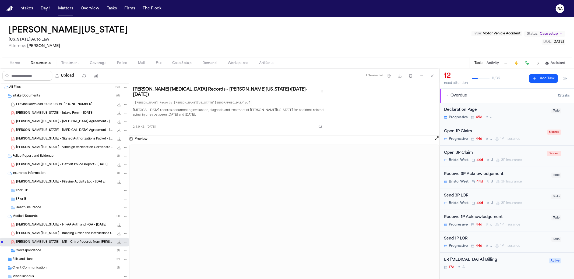
click at [44, 252] on div "Correspondence ( 1 )" at bounding box center [72, 251] width 112 height 5
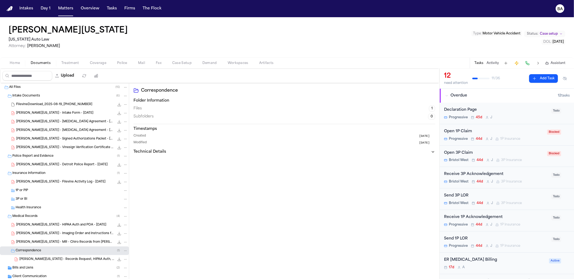
click at [41, 259] on span "[PERSON_NAME][US_STATE] - Records Request, HIPAA Auth, POA to DMC Detroit Recei…" at bounding box center [66, 260] width 95 height 5
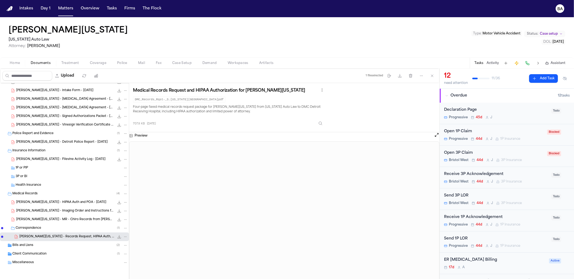
click at [39, 246] on div "Bills and Liens ( 2 )" at bounding box center [70, 245] width 116 height 5
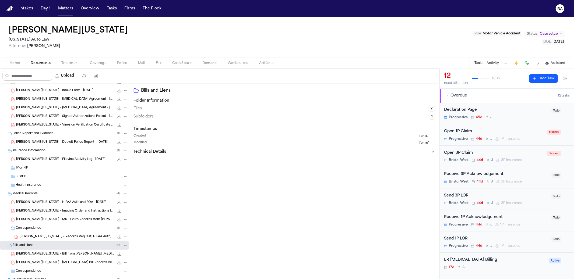
scroll to position [48, 0]
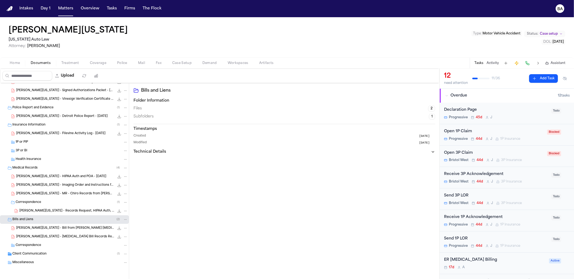
click at [320, 40] on div "[PERSON_NAME][US_STATE] [US_STATE] Auto Law Attorney: [PERSON_NAME] Type : Moto…" at bounding box center [287, 37] width 574 height 40
click at [401, 47] on div "[PERSON_NAME][US_STATE] [US_STATE] Auto Law Attorney: [PERSON_NAME] Type : Moto…" at bounding box center [287, 37] width 574 height 40
